Goal: Transaction & Acquisition: Download file/media

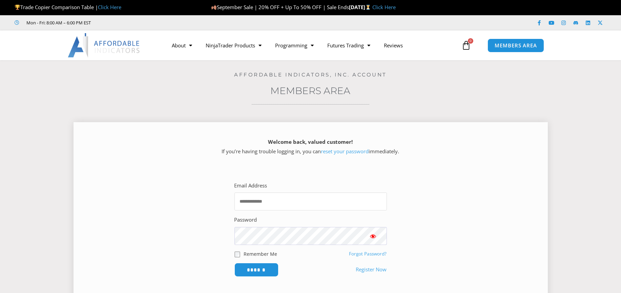
click at [285, 197] on input "Email Address" at bounding box center [310, 202] width 152 height 18
type input "**********"
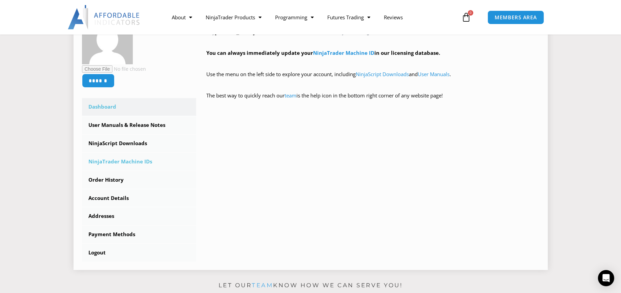
scroll to position [135, 0]
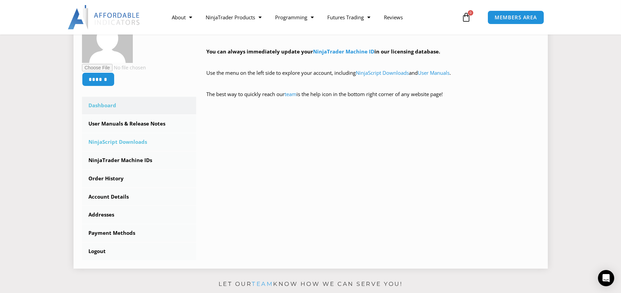
click at [132, 142] on link "NinjaScript Downloads" at bounding box center [139, 142] width 114 height 18
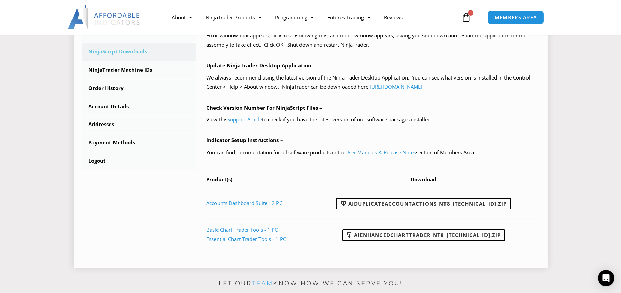
scroll to position [203, 0]
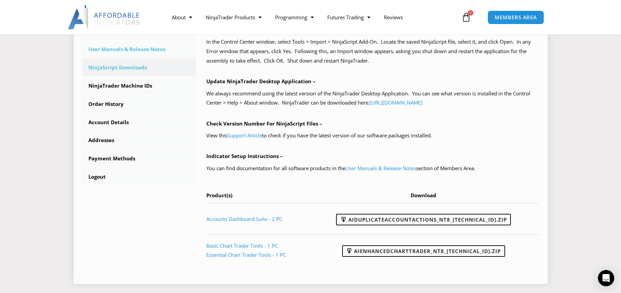
click at [125, 50] on link "User Manuals & Release Notes" at bounding box center [139, 50] width 114 height 18
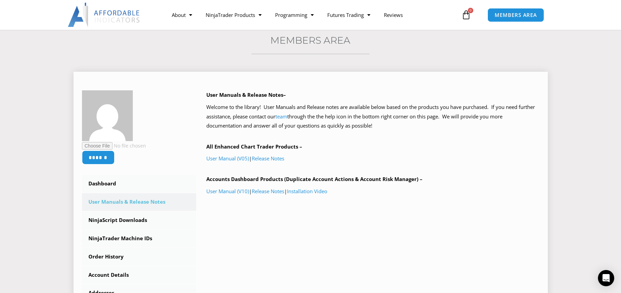
scroll to position [68, 0]
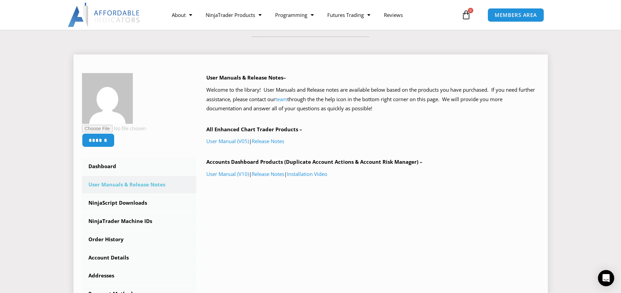
click at [268, 177] on p "User Manual (V10) | Release Notes | Installation Video" at bounding box center [372, 174] width 333 height 9
click at [268, 175] on link "Release Notes" at bounding box center [268, 174] width 32 height 7
click at [139, 204] on link "NinjaScript Downloads" at bounding box center [139, 203] width 114 height 18
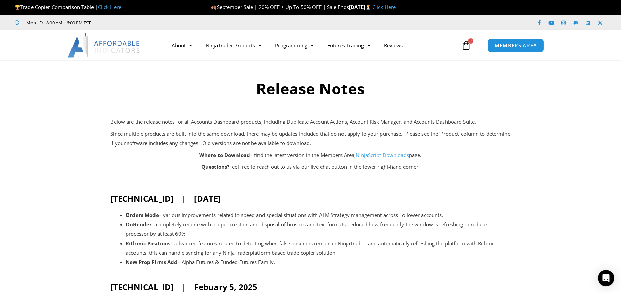
click at [374, 158] on link "NinjaScript Downloads" at bounding box center [382, 155] width 53 height 7
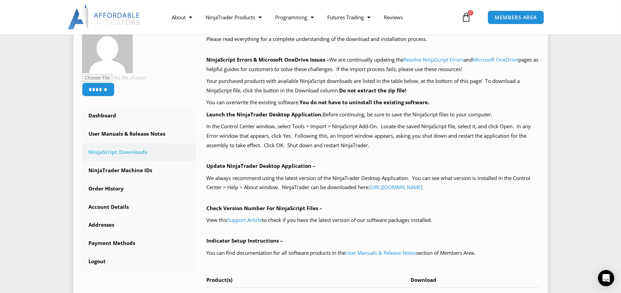
scroll to position [135, 0]
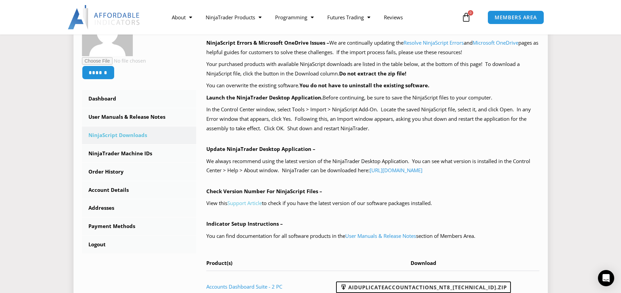
click at [255, 202] on link "Support Article" at bounding box center [244, 203] width 35 height 7
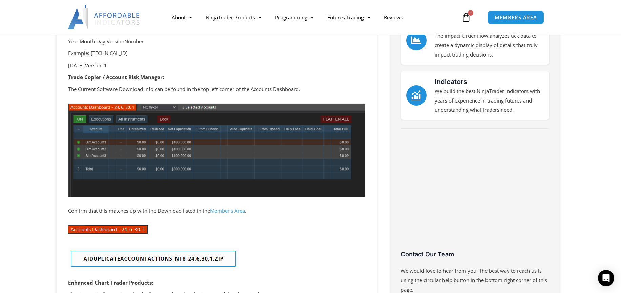
scroll to position [169, 0]
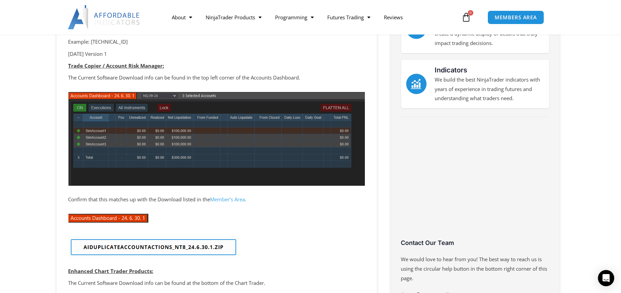
click at [233, 199] on link "Member’s Area" at bounding box center [227, 199] width 35 height 7
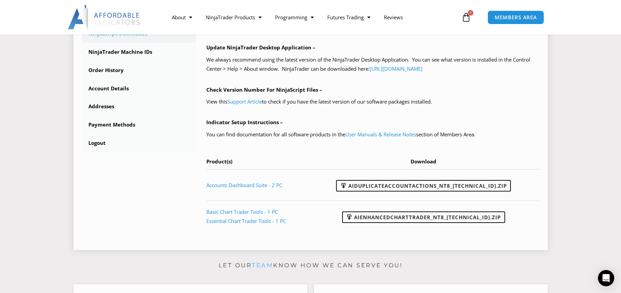
scroll to position [271, 0]
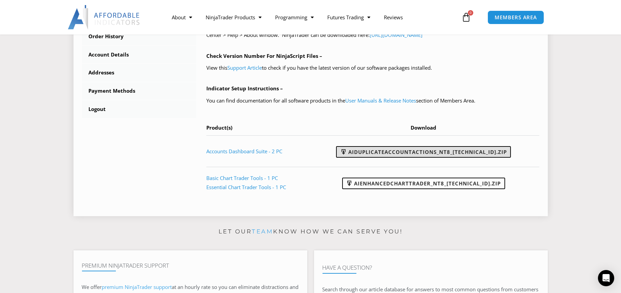
click at [403, 153] on link "AIDuplicateAccountActions_NT8_[TECHNICAL_ID].zip" at bounding box center [423, 152] width 175 height 12
